Goal: Find specific page/section

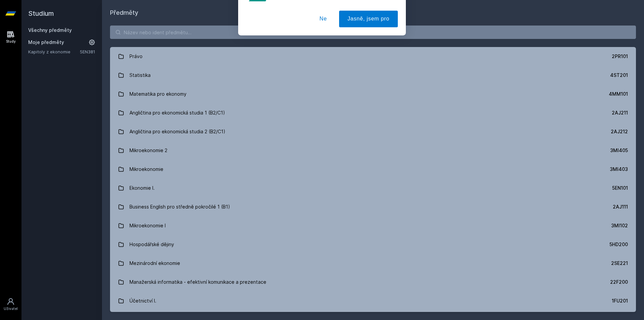
click at [200, 34] on div "[PERSON_NAME] dostávat tipy ohledně studia, nových testů, hodnocení učitelů a p…" at bounding box center [322, 30] width 644 height 60
click at [325, 45] on button "Ne" at bounding box center [323, 43] width 24 height 17
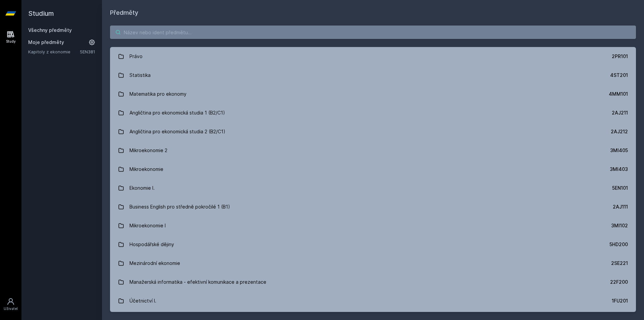
click at [320, 32] on input "search" at bounding box center [373, 31] width 526 height 13
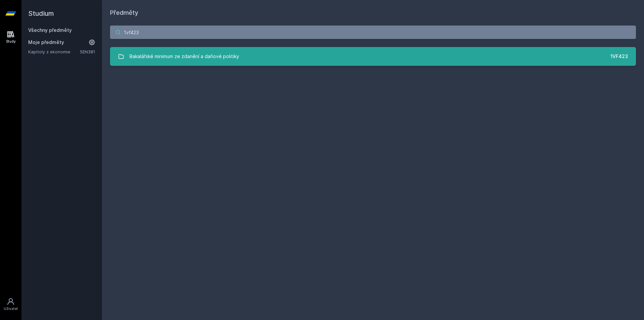
type input "1vf423"
click at [327, 52] on link "Bakalářské minimum ze zdanění a daňové politiky 1VF423" at bounding box center [373, 56] width 526 height 19
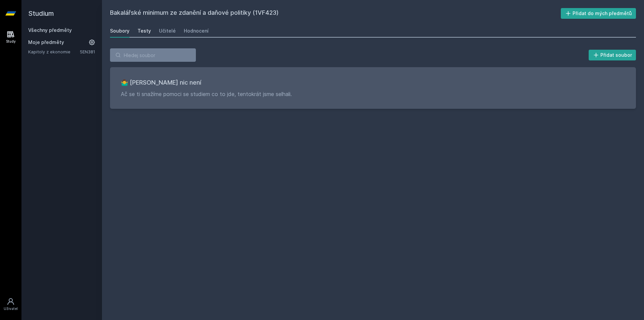
click at [143, 32] on div "Testy" at bounding box center [144, 31] width 13 height 7
click at [165, 31] on div "Učitelé" at bounding box center [167, 31] width 17 height 7
click at [188, 30] on div "Hodnocení" at bounding box center [196, 31] width 25 height 7
